Goal: Information Seeking & Learning: Check status

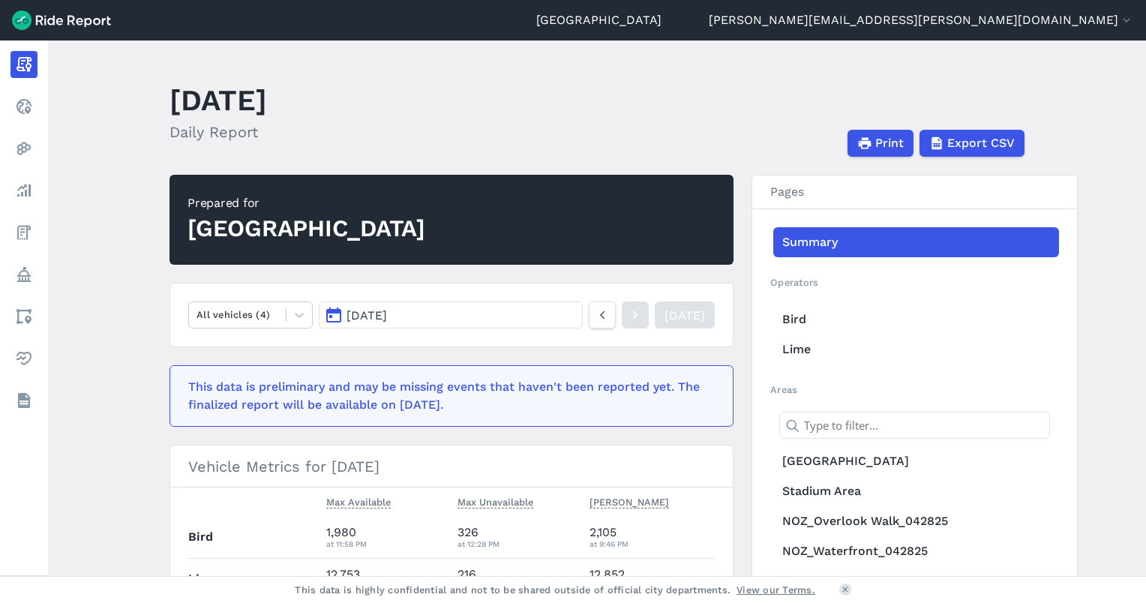
scroll to position [377, 0]
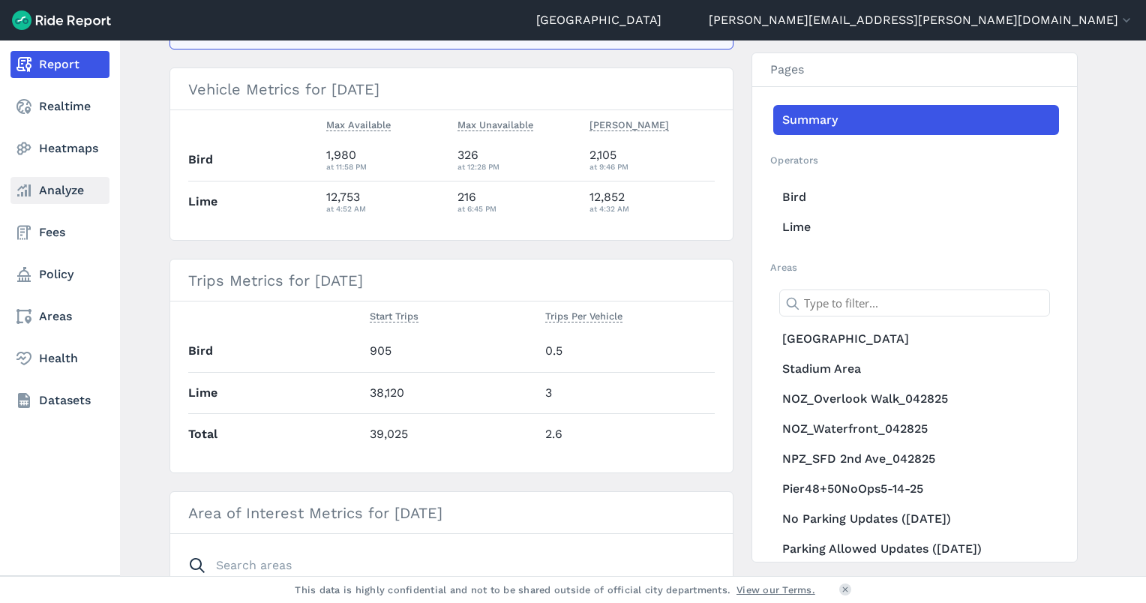
click at [48, 195] on link "Analyze" at bounding box center [59, 190] width 99 height 27
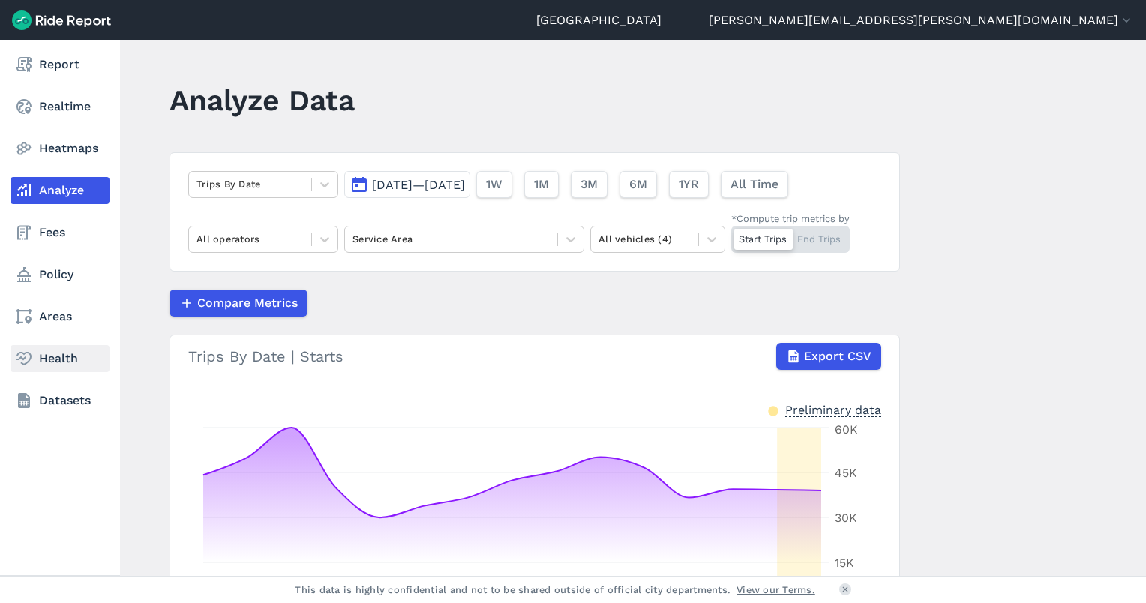
click at [49, 357] on link "Health" at bounding box center [59, 358] width 99 height 27
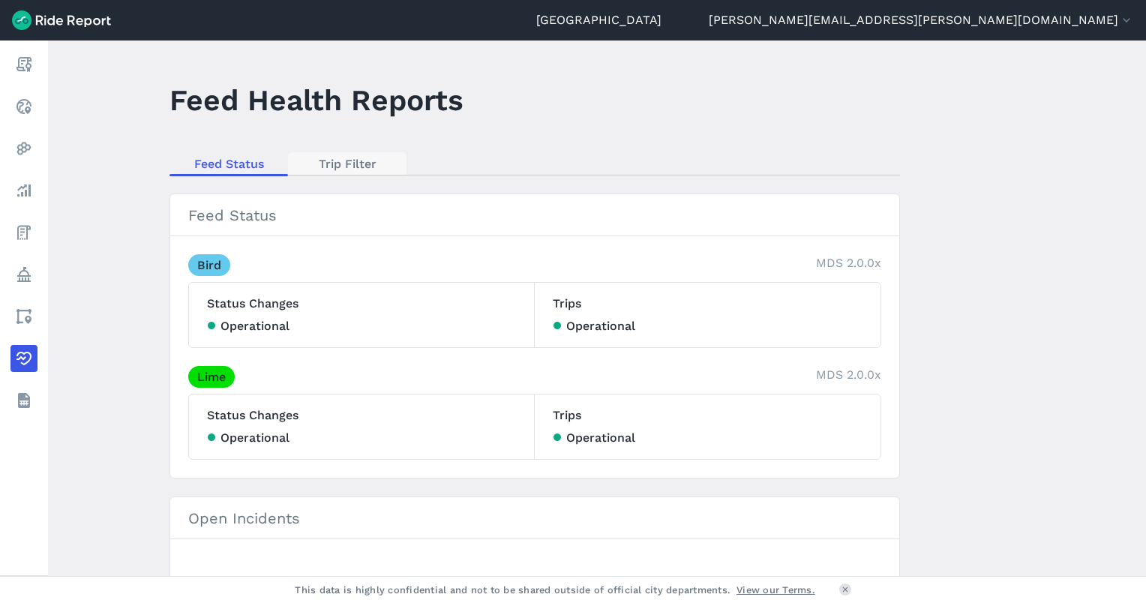
click at [357, 163] on link "Trip Filter" at bounding box center [347, 163] width 118 height 22
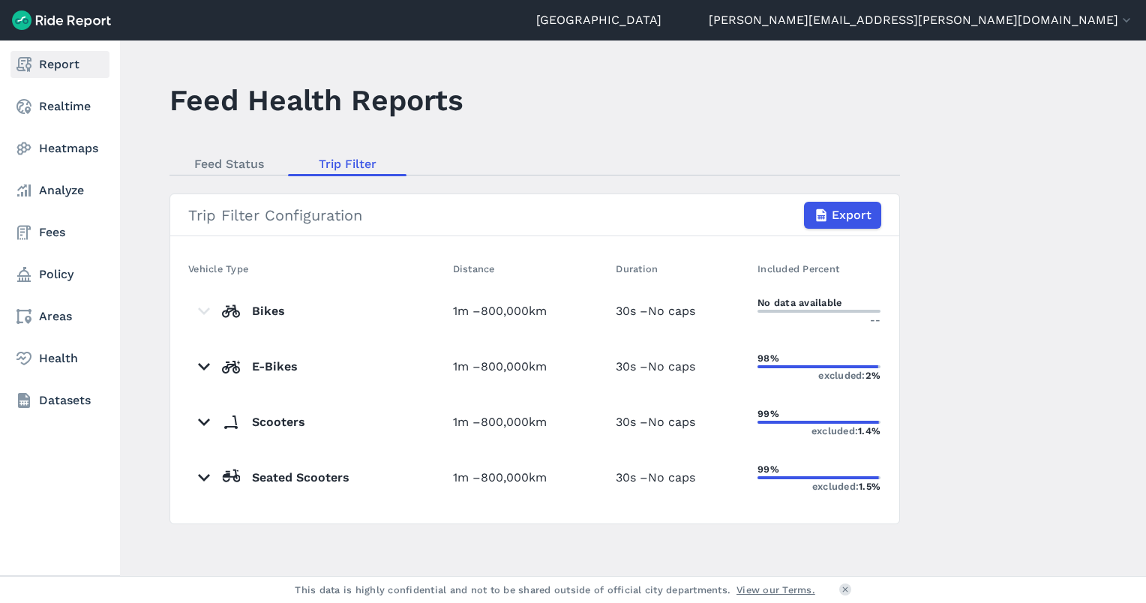
click at [52, 65] on link "Report" at bounding box center [59, 64] width 99 height 27
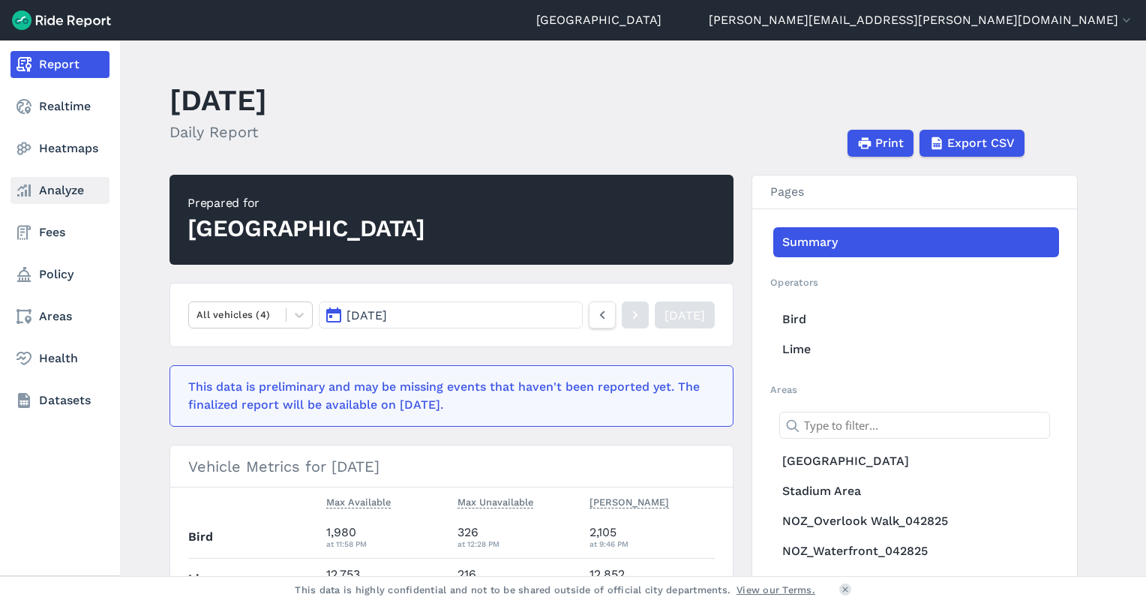
click at [54, 200] on link "Analyze" at bounding box center [59, 190] width 99 height 27
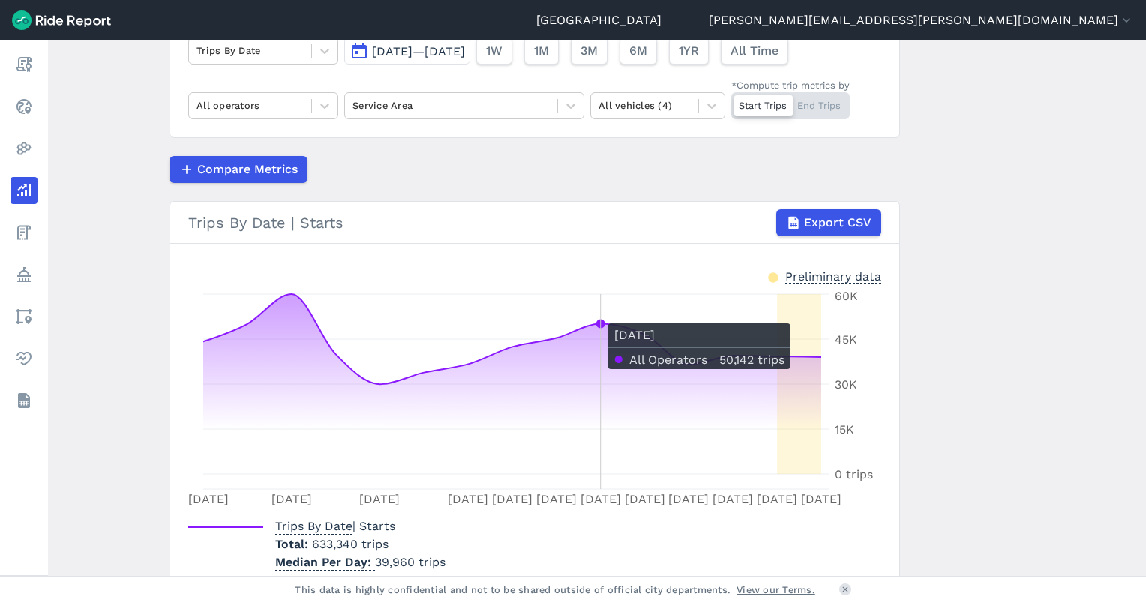
scroll to position [50, 0]
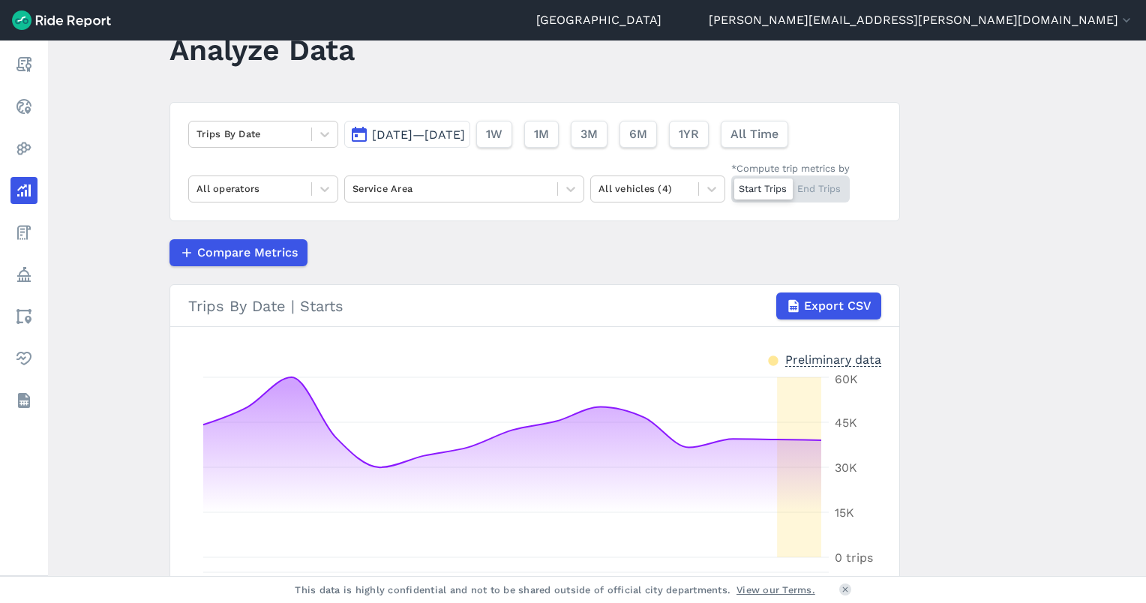
click at [461, 130] on span "[DATE]—[DATE]" at bounding box center [418, 134] width 93 height 14
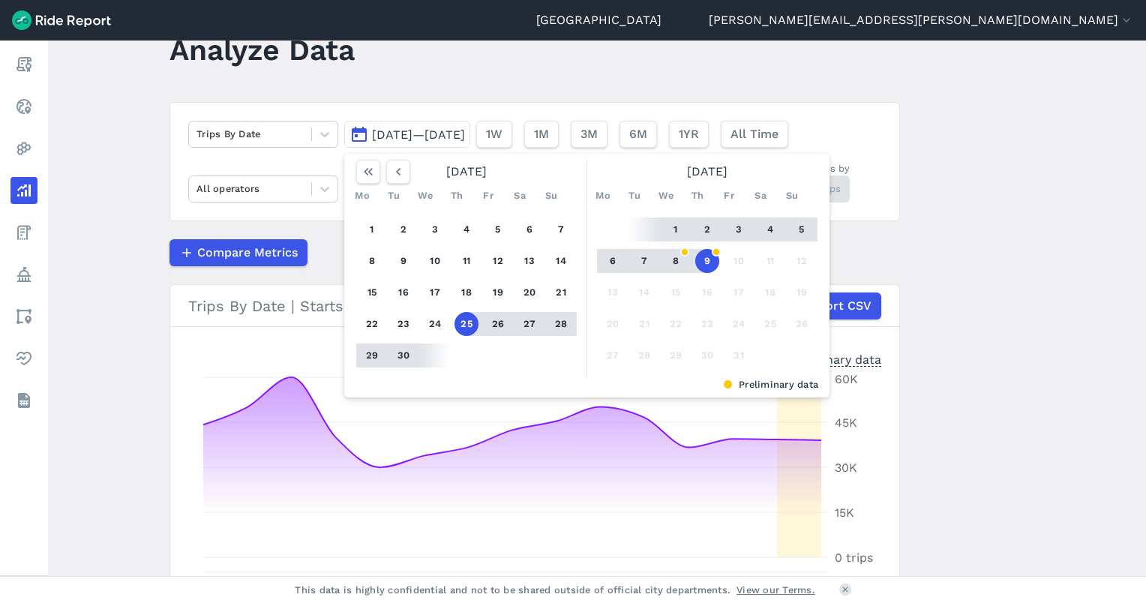
drag, startPoint x: 664, startPoint y: 231, endPoint x: 673, endPoint y: 232, distance: 8.3
click at [665, 231] on button "1" at bounding box center [676, 229] width 24 height 24
click at [699, 259] on button "9" at bounding box center [707, 261] width 24 height 24
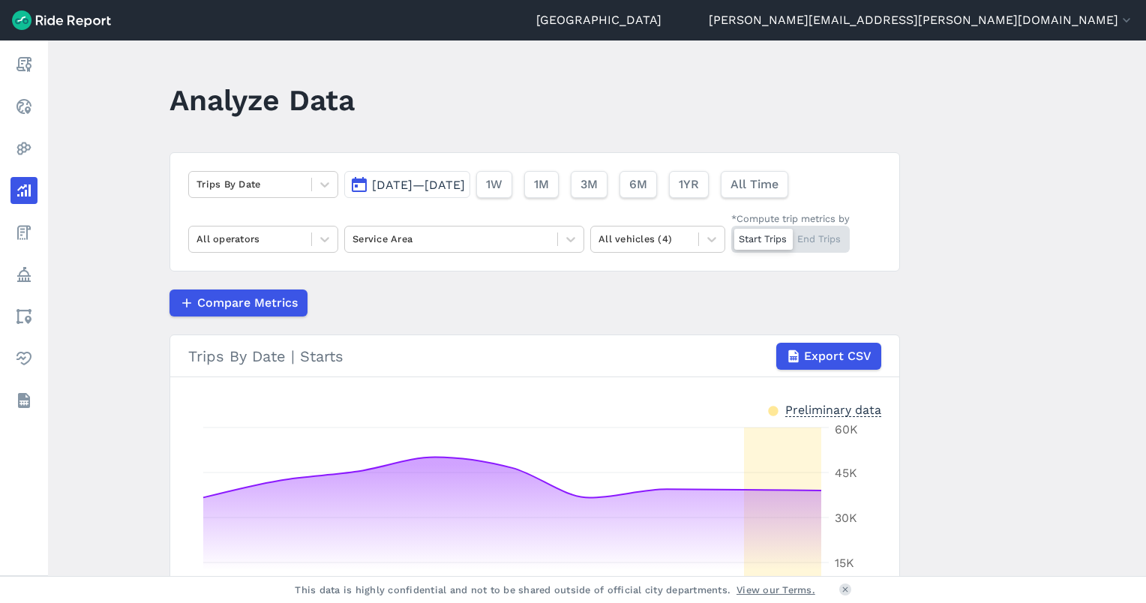
click at [405, 186] on span "[DATE]—[DATE]" at bounding box center [418, 185] width 93 height 14
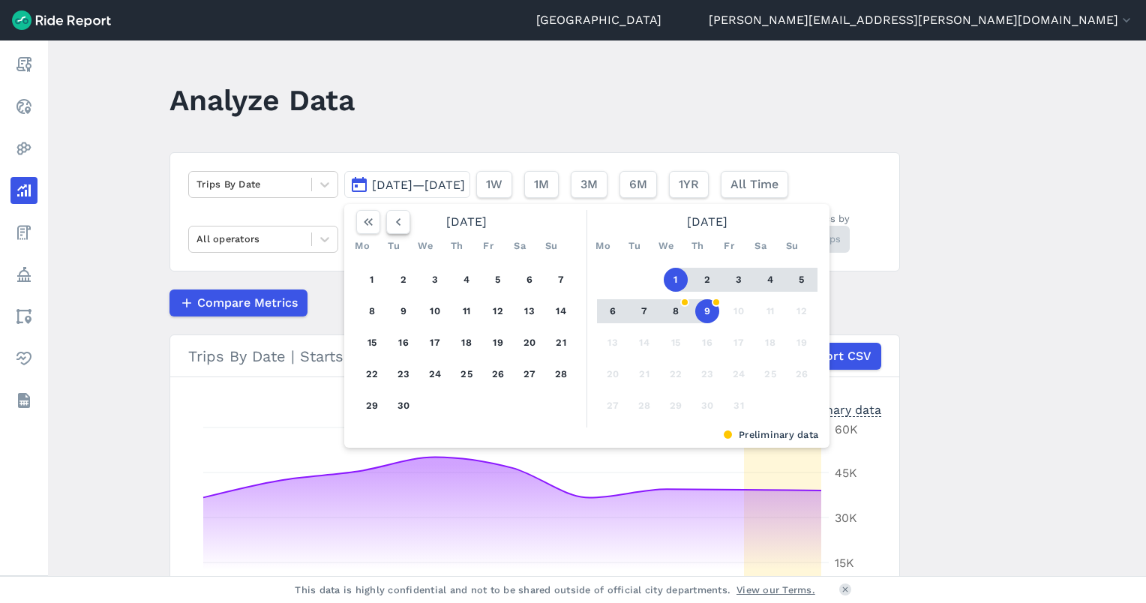
click at [401, 226] on icon "button" at bounding box center [398, 221] width 15 height 15
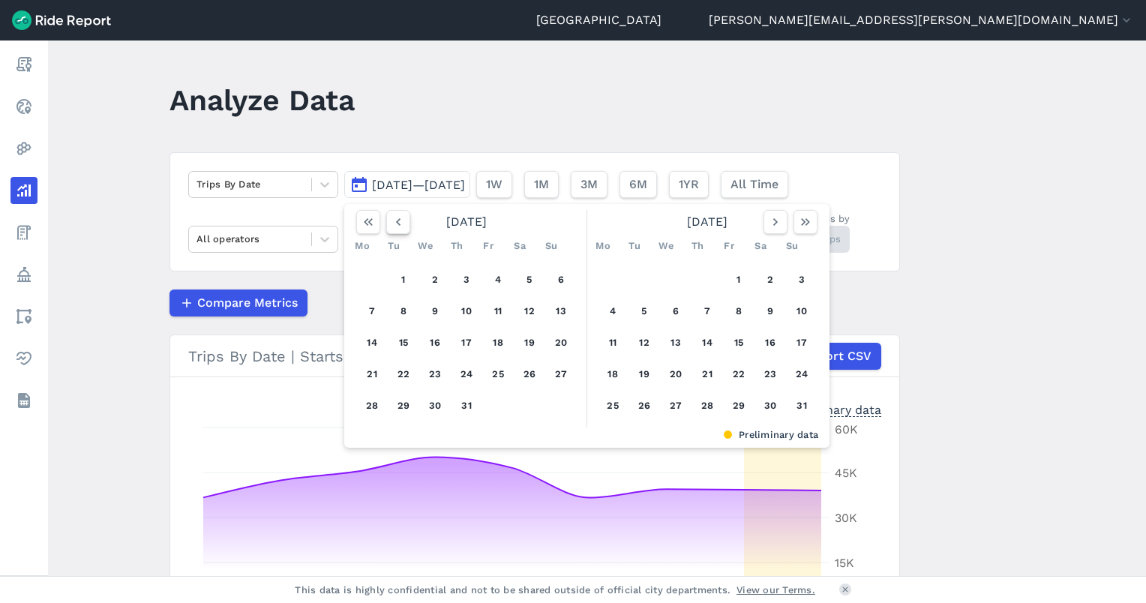
click at [401, 226] on icon "button" at bounding box center [398, 221] width 15 height 15
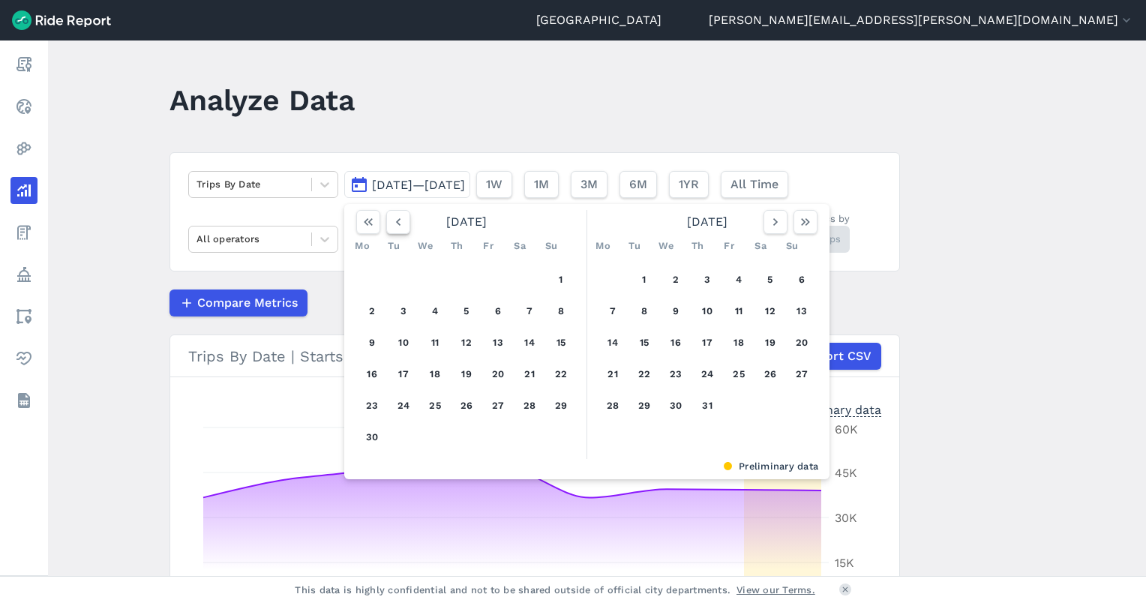
click at [401, 226] on icon "button" at bounding box center [398, 221] width 15 height 15
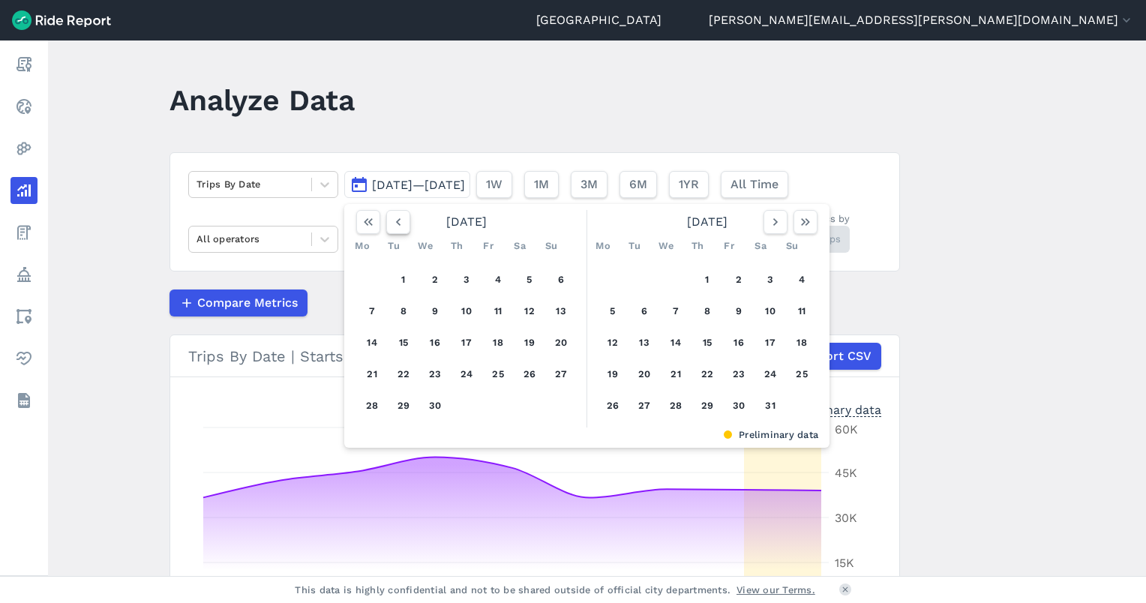
click at [401, 226] on icon "button" at bounding box center [398, 221] width 15 height 15
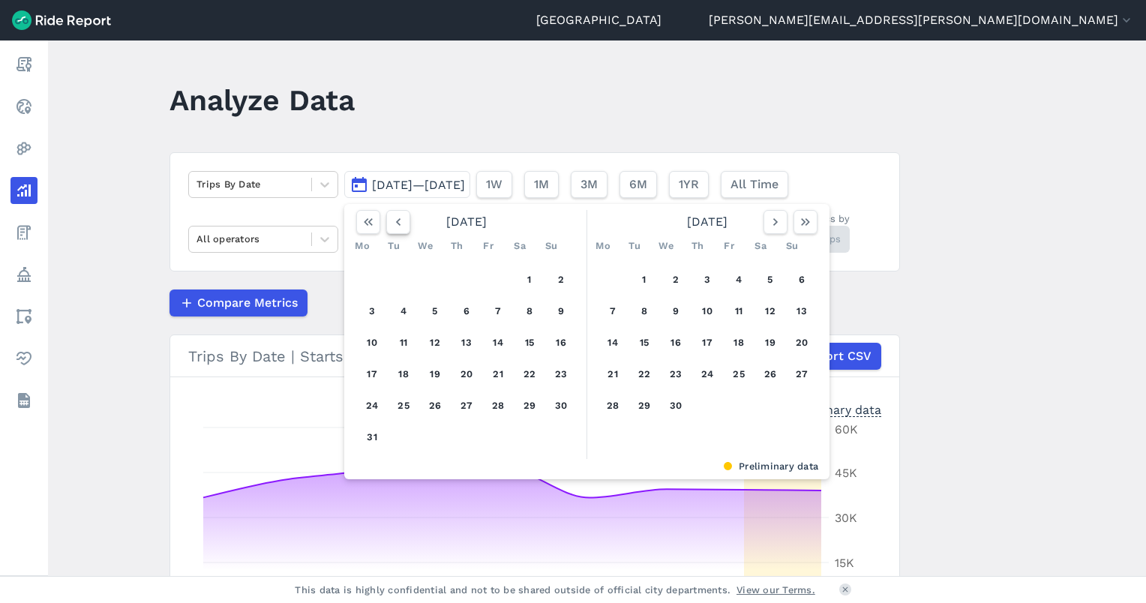
click at [401, 226] on icon "button" at bounding box center [398, 221] width 15 height 15
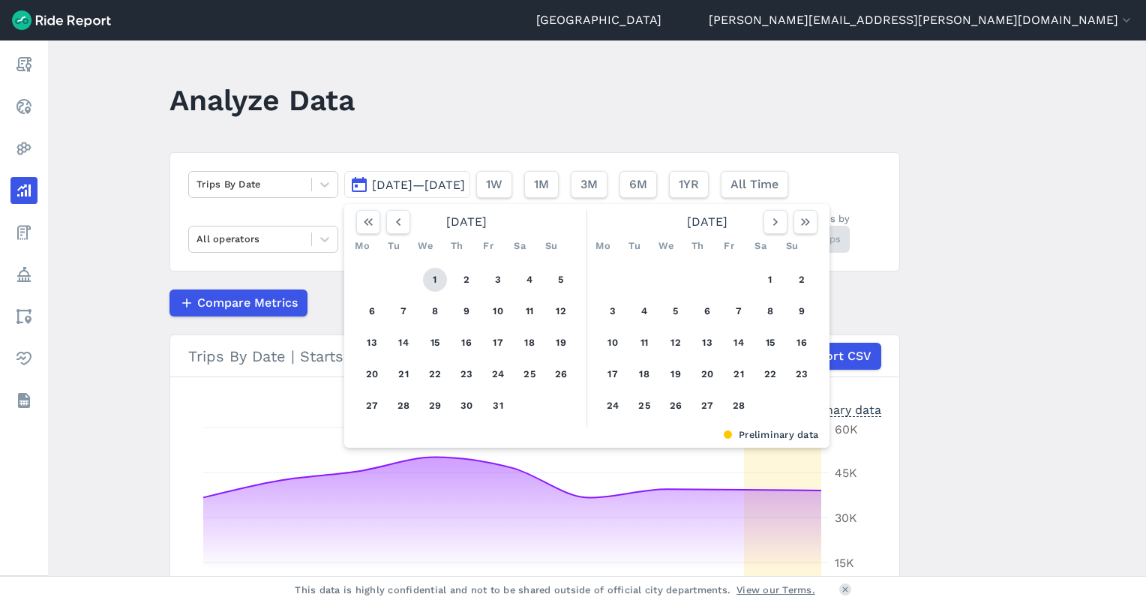
click at [436, 280] on button "1" at bounding box center [435, 280] width 24 height 24
click at [774, 228] on icon "button" at bounding box center [775, 221] width 15 height 15
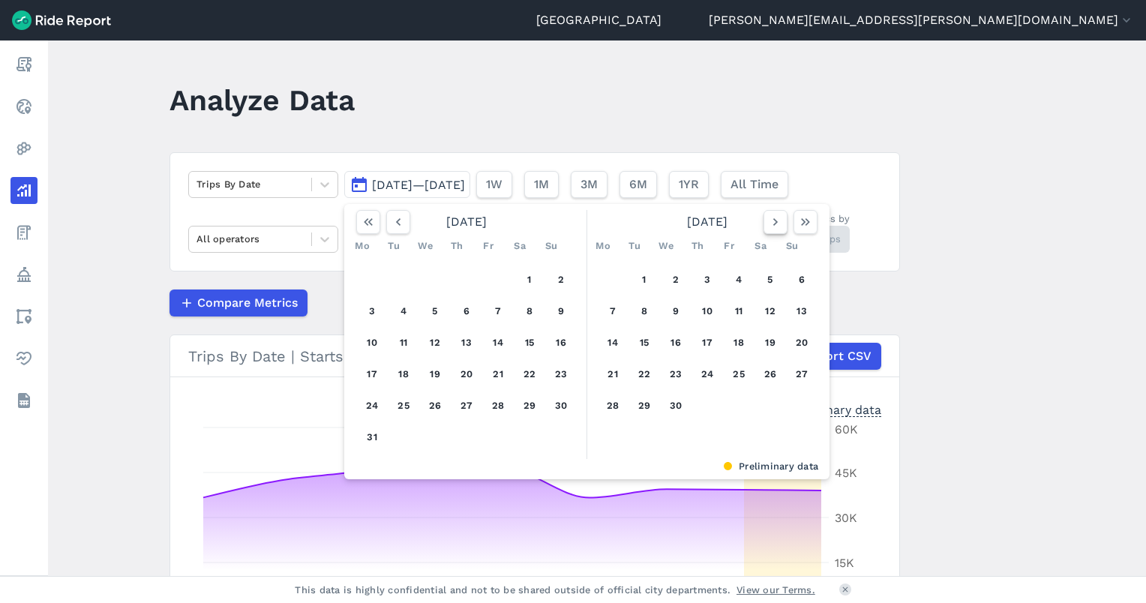
click at [774, 228] on icon "button" at bounding box center [775, 221] width 15 height 15
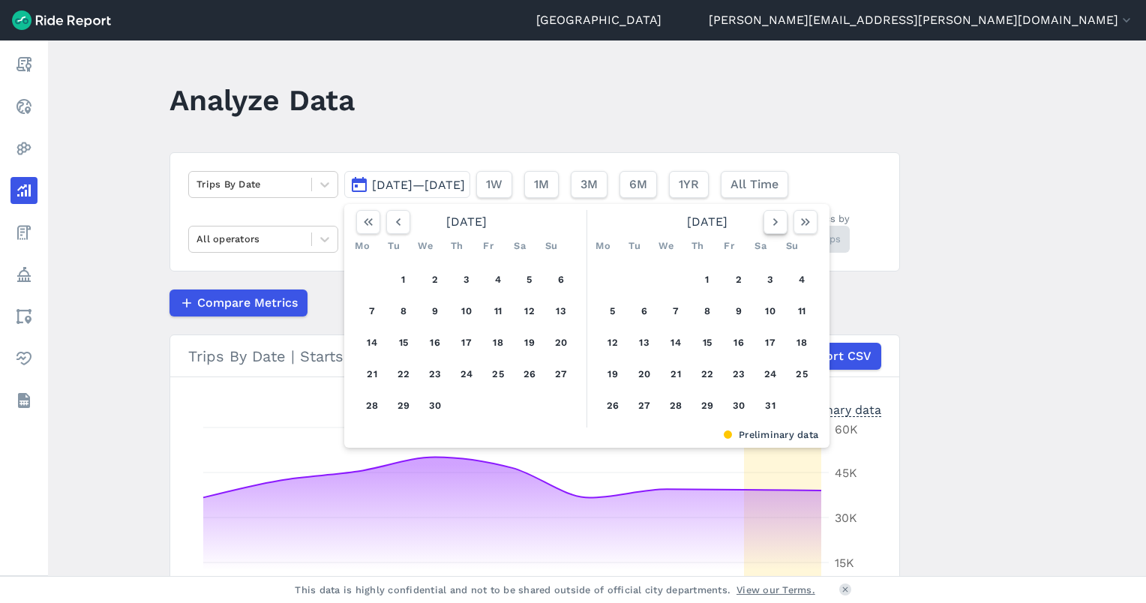
click at [773, 228] on icon "button" at bounding box center [775, 221] width 15 height 15
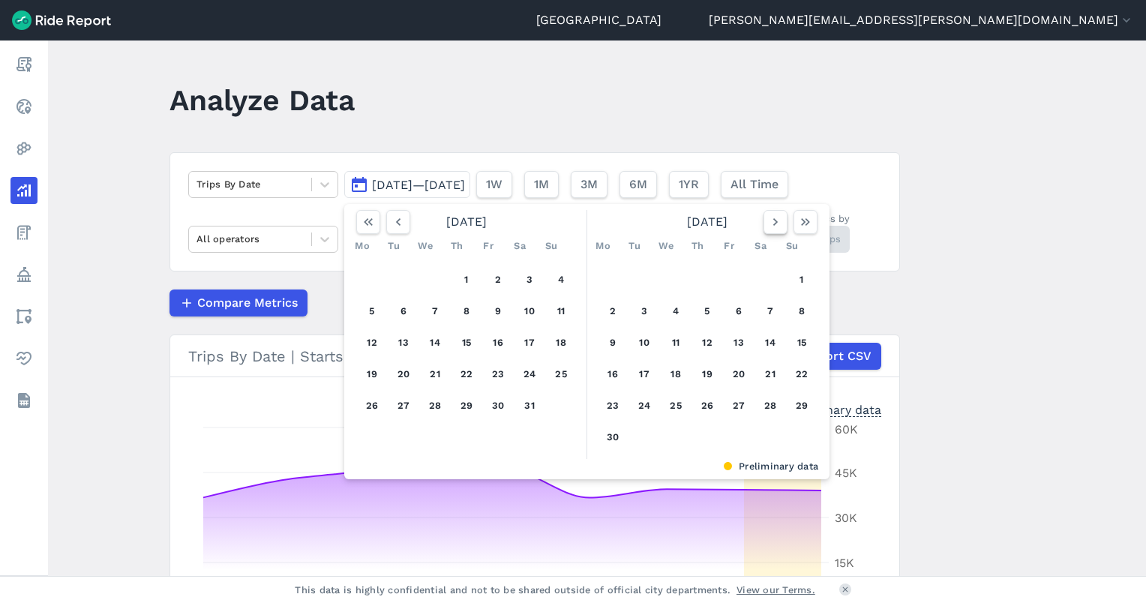
click at [773, 228] on icon "button" at bounding box center [775, 221] width 15 height 15
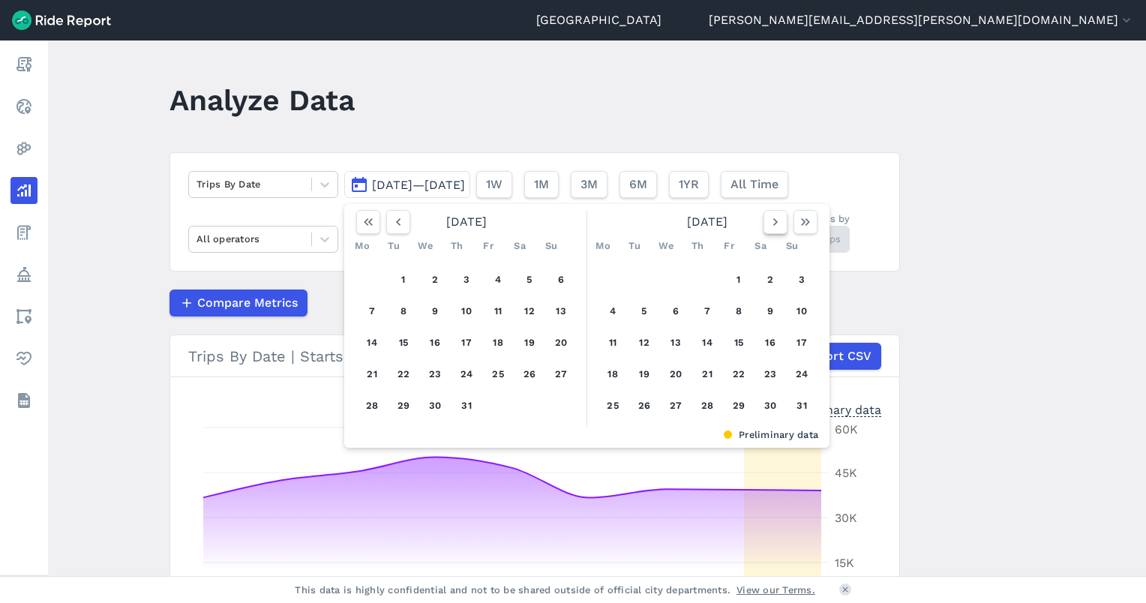
click at [773, 228] on icon "button" at bounding box center [775, 221] width 15 height 15
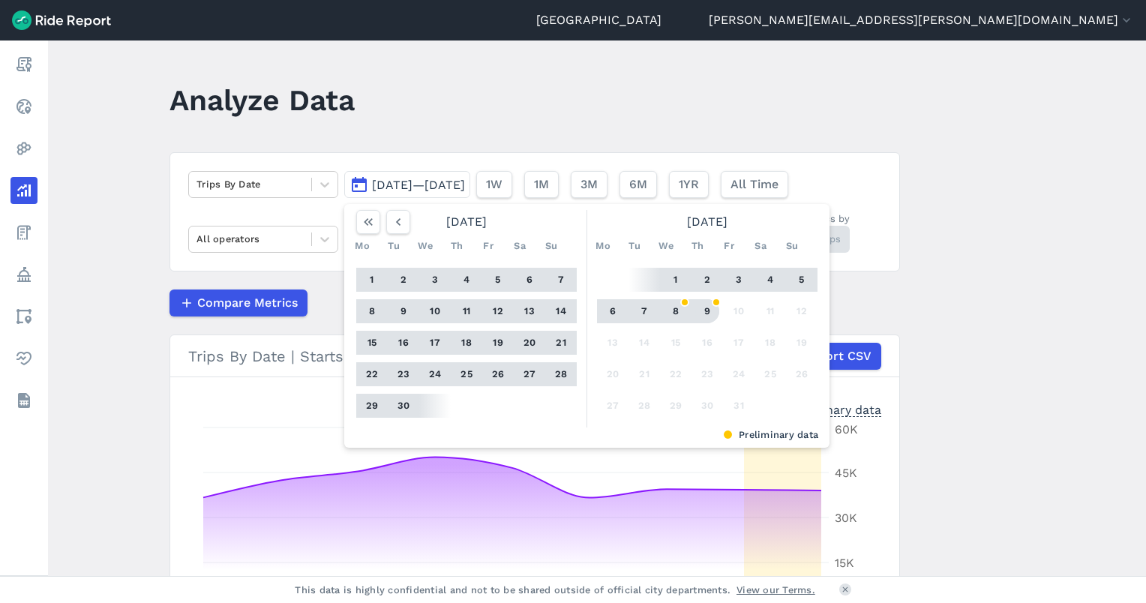
click at [714, 304] on button "9" at bounding box center [707, 311] width 24 height 24
